Goal: Transaction & Acquisition: Download file/media

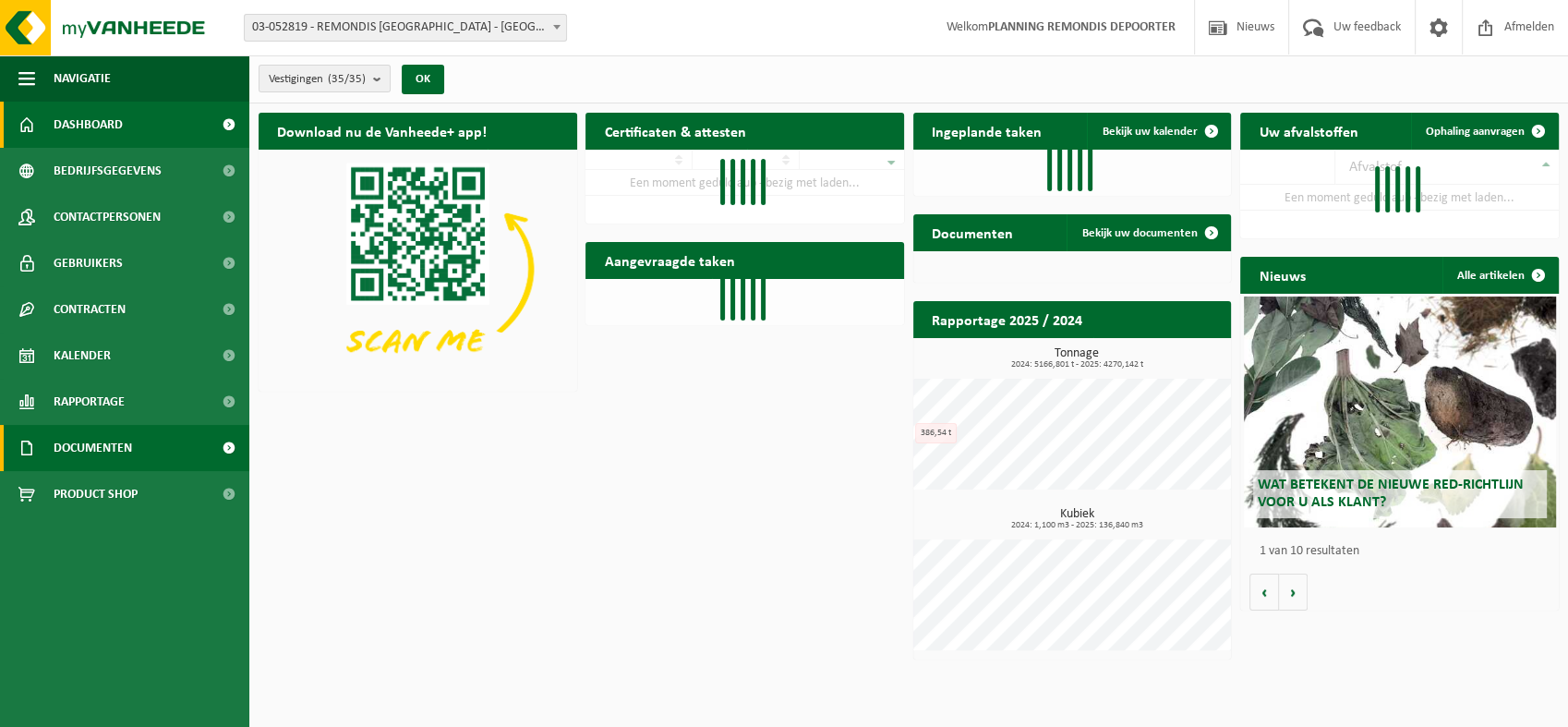
click at [78, 443] on span "Documenten" at bounding box center [93, 448] width 78 height 46
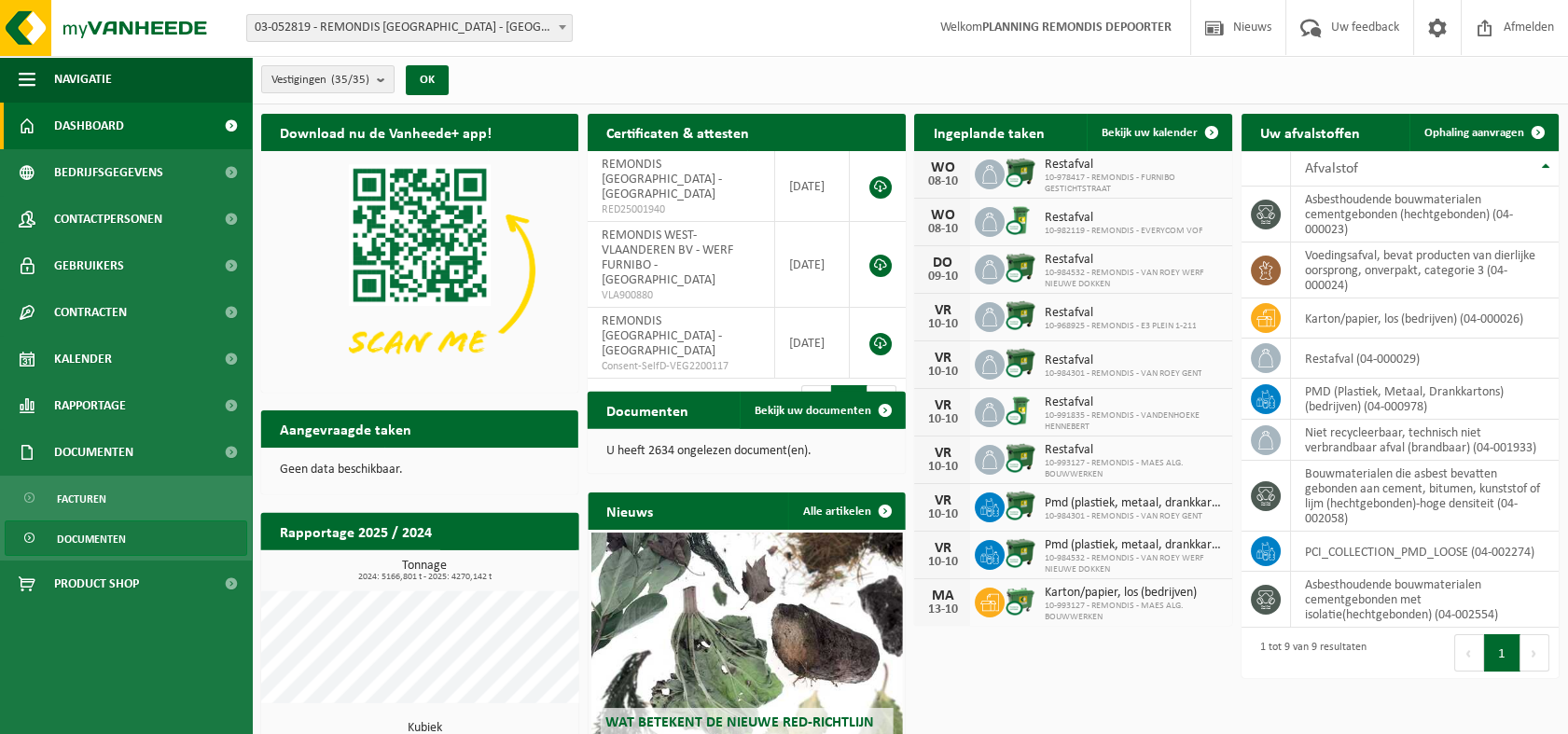
click at [112, 544] on span "Documenten" at bounding box center [91, 539] width 69 height 36
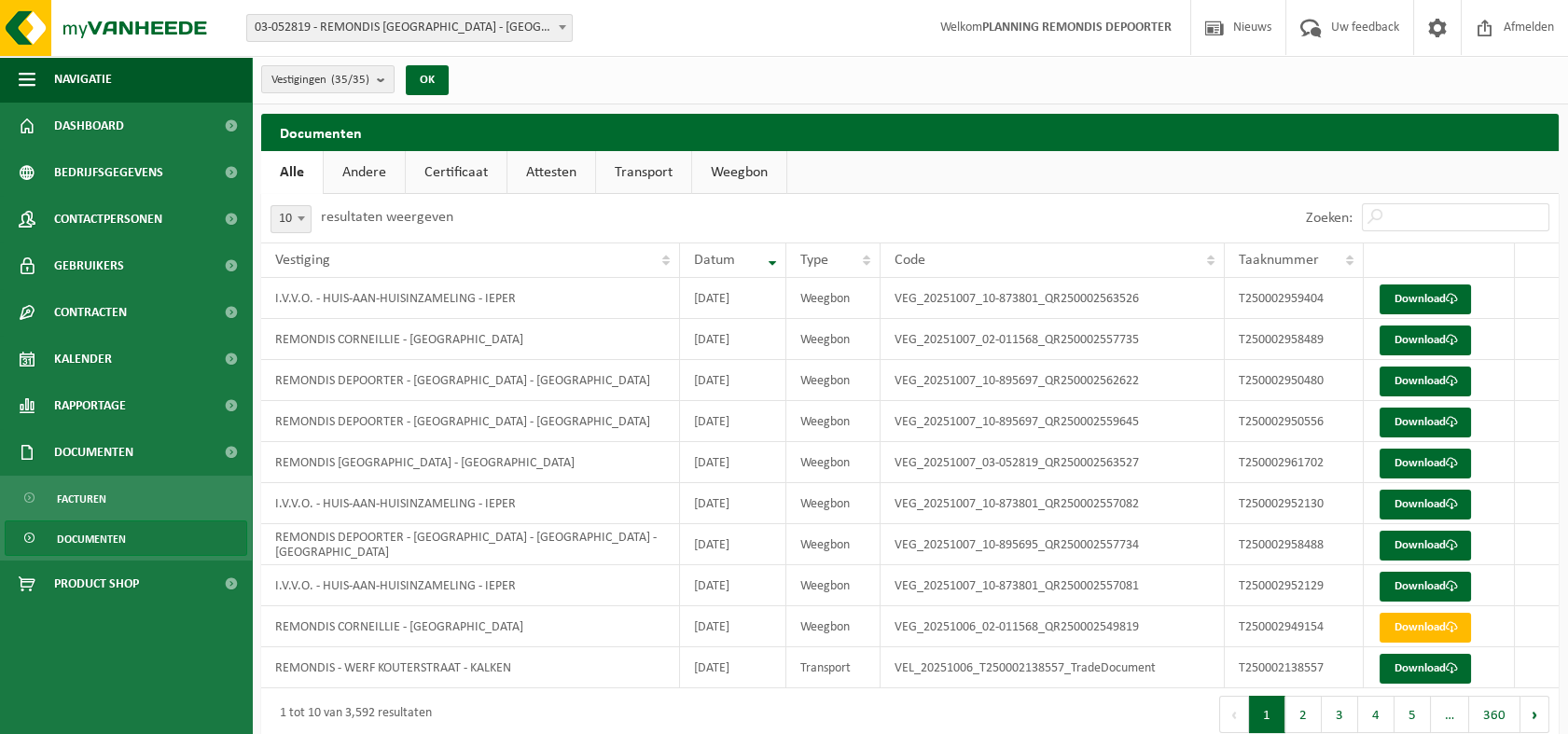
click at [116, 544] on span "Documenten" at bounding box center [91, 539] width 69 height 36
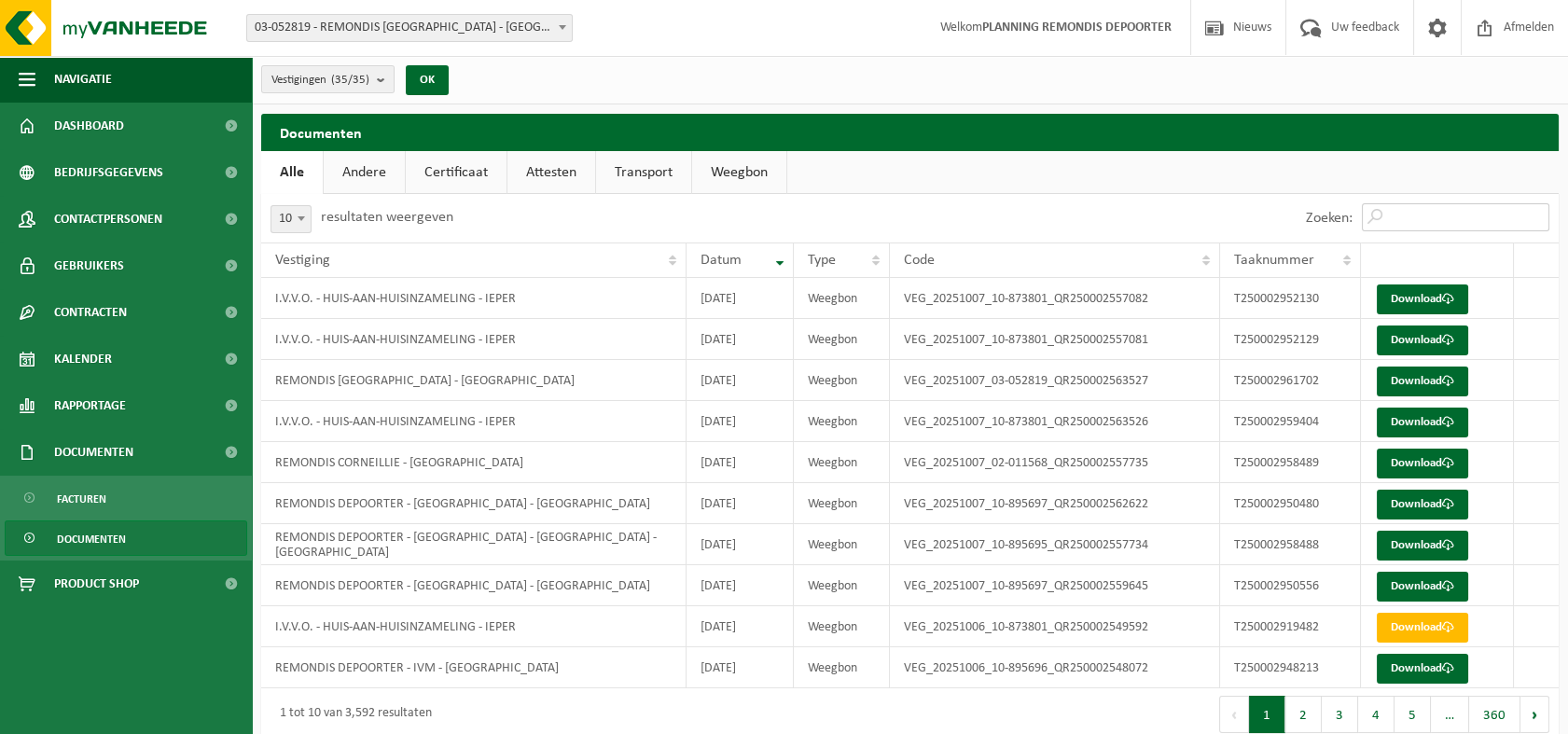
click at [1427, 215] on input "Zoeken:" at bounding box center [1456, 217] width 188 height 28
paste input "T250002948213"
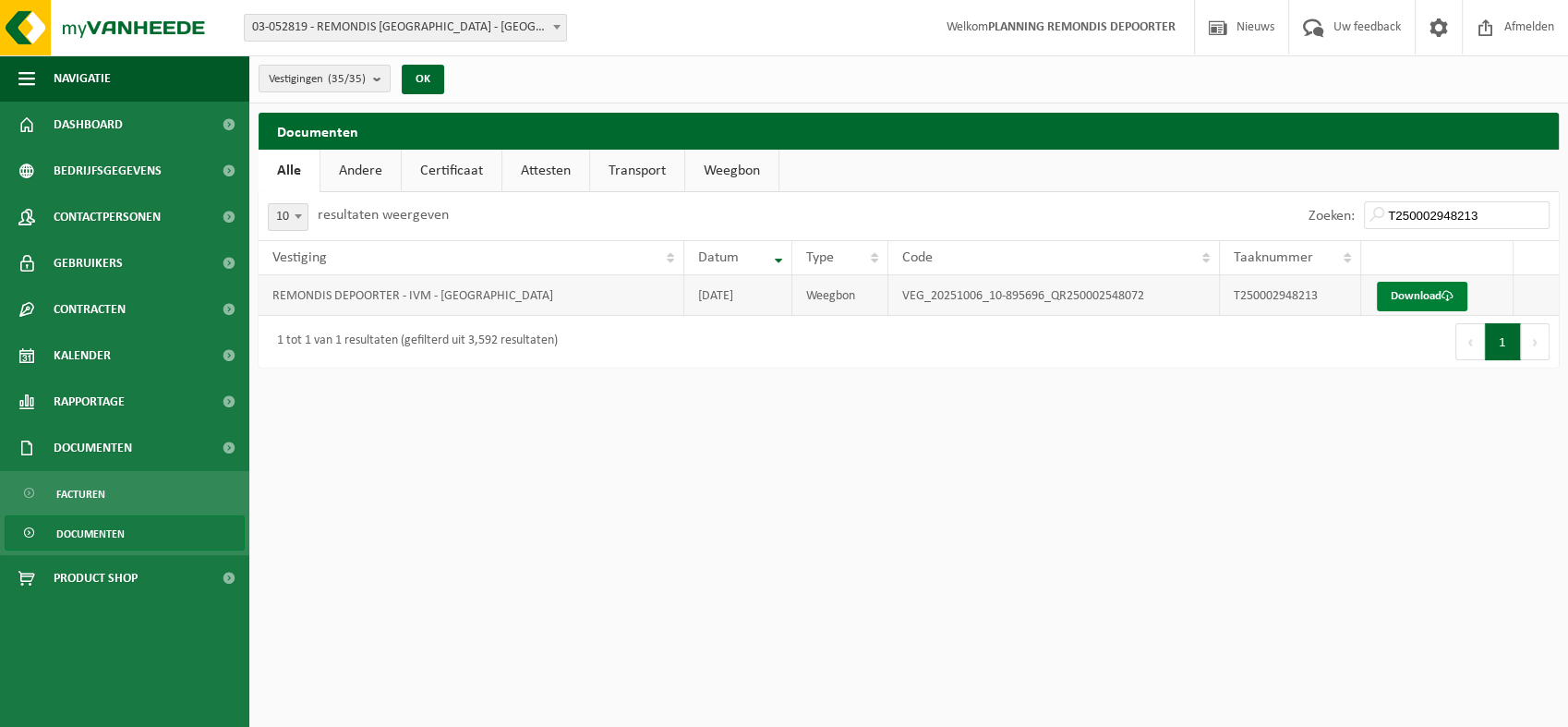
click at [1421, 296] on link "Download" at bounding box center [1422, 296] width 91 height 30
drag, startPoint x: 1461, startPoint y: 214, endPoint x: 1284, endPoint y: 211, distance: 177.0
click at [1284, 211] on div "Zoeken: T250002948213" at bounding box center [1233, 216] width 650 height 48
paste input "2"
type input "T250002948212"
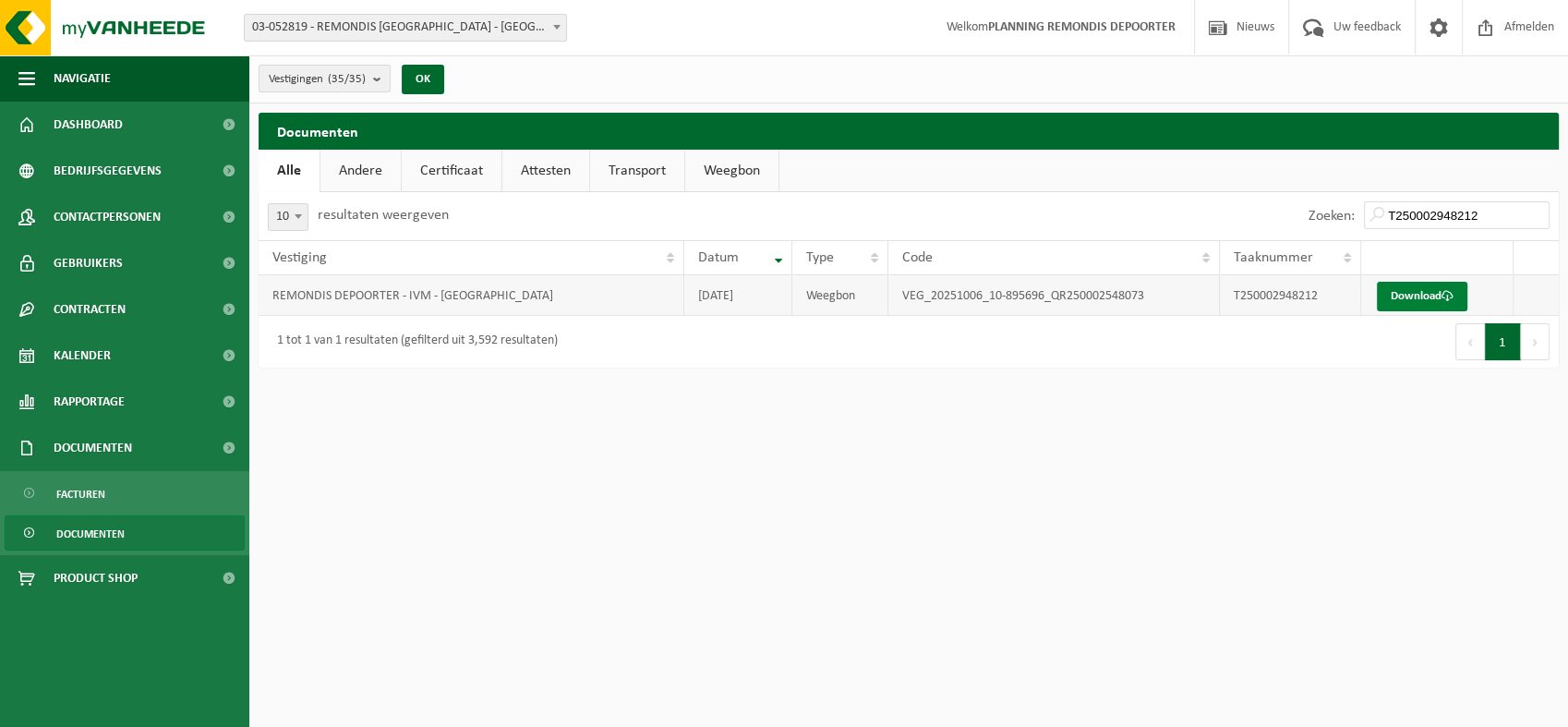
click at [1418, 297] on link "Download" at bounding box center [1422, 296] width 91 height 30
click at [1418, 294] on link "Download" at bounding box center [1422, 296] width 91 height 30
click at [1417, 292] on link "Download" at bounding box center [1422, 296] width 91 height 30
